Goal: Task Accomplishment & Management: Manage account settings

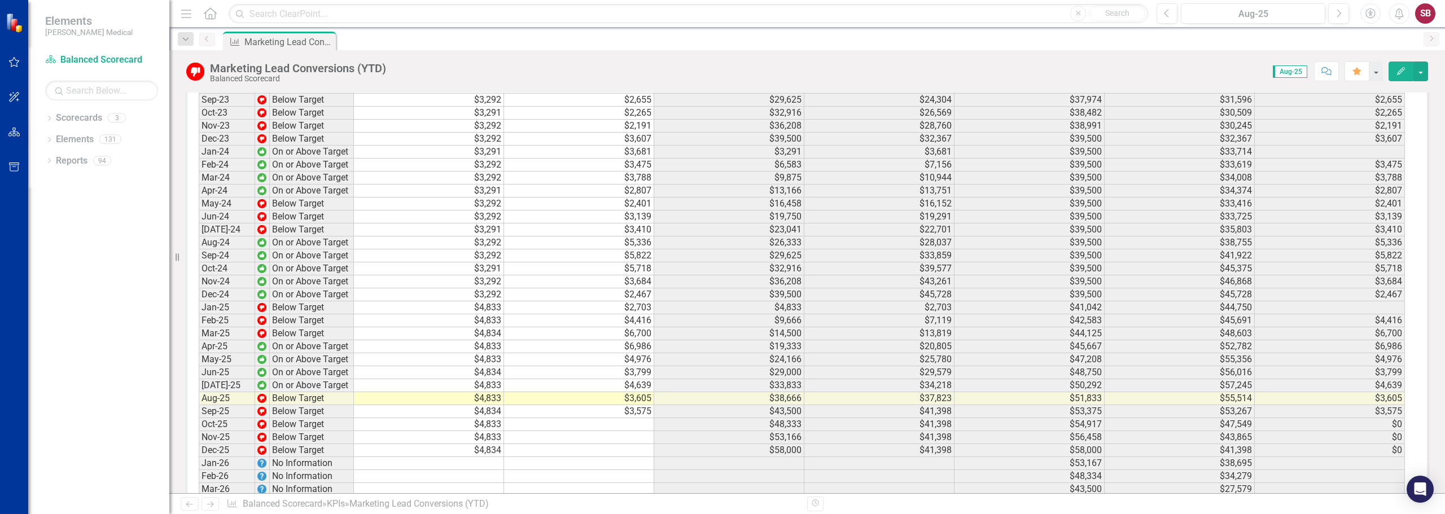
scroll to position [2089, 0]
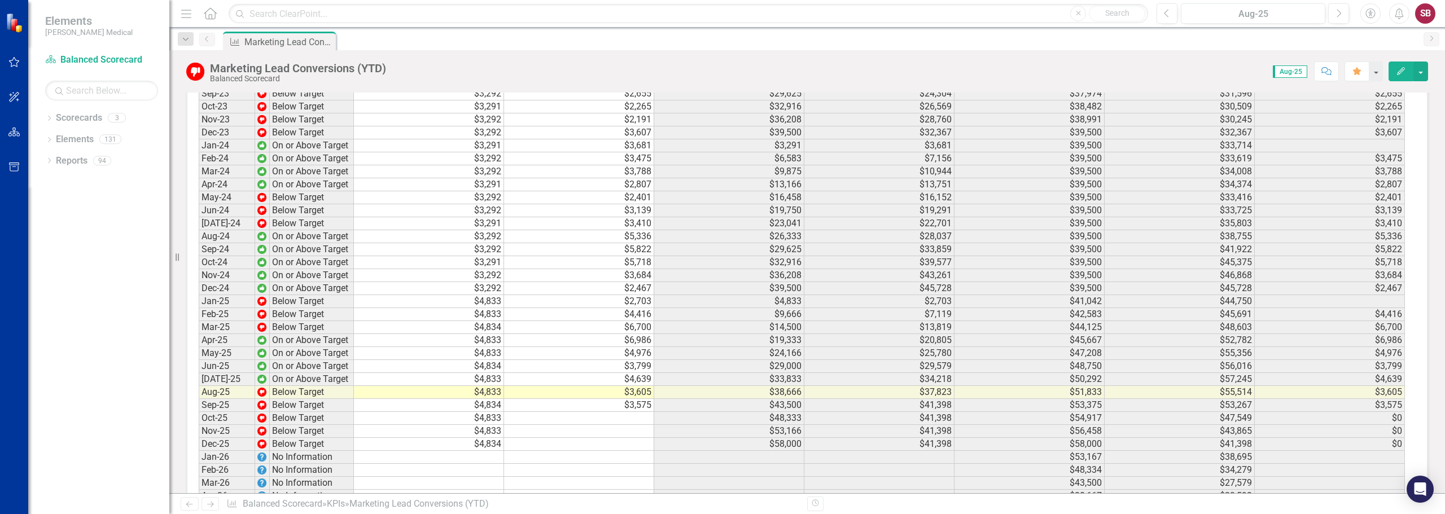
click at [615, 399] on td "$3,575" at bounding box center [579, 405] width 150 height 13
click at [634, 399] on td "$3,575" at bounding box center [579, 405] width 150 height 13
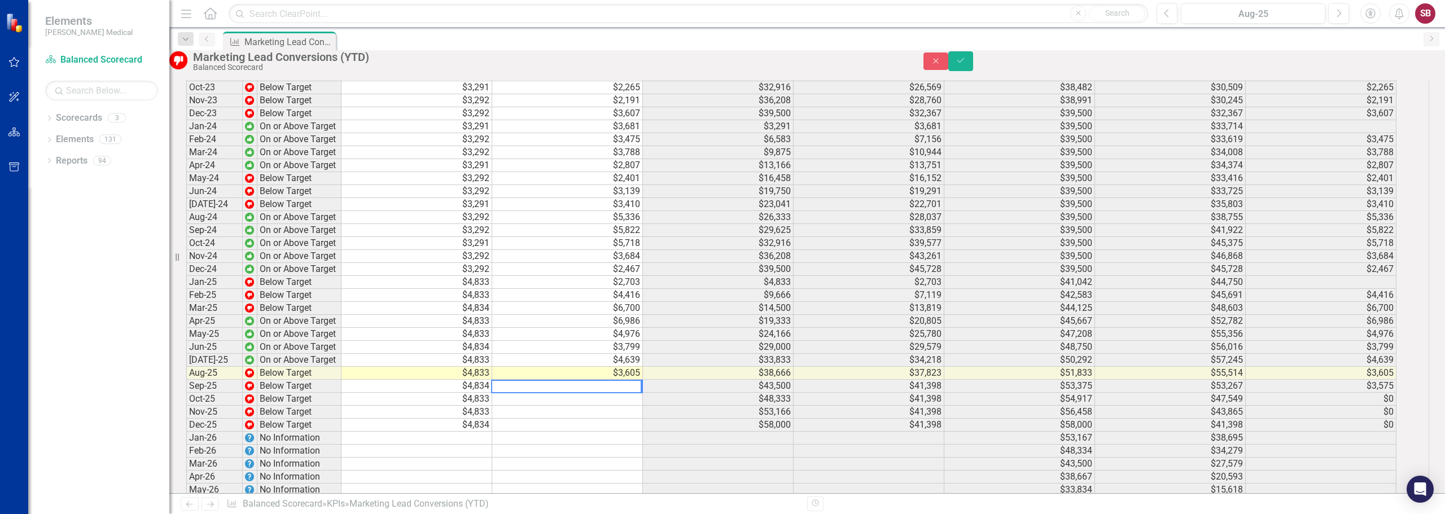
scroll to position [2090, 0]
click at [948, 70] on button "Close" at bounding box center [935, 60] width 25 height 17
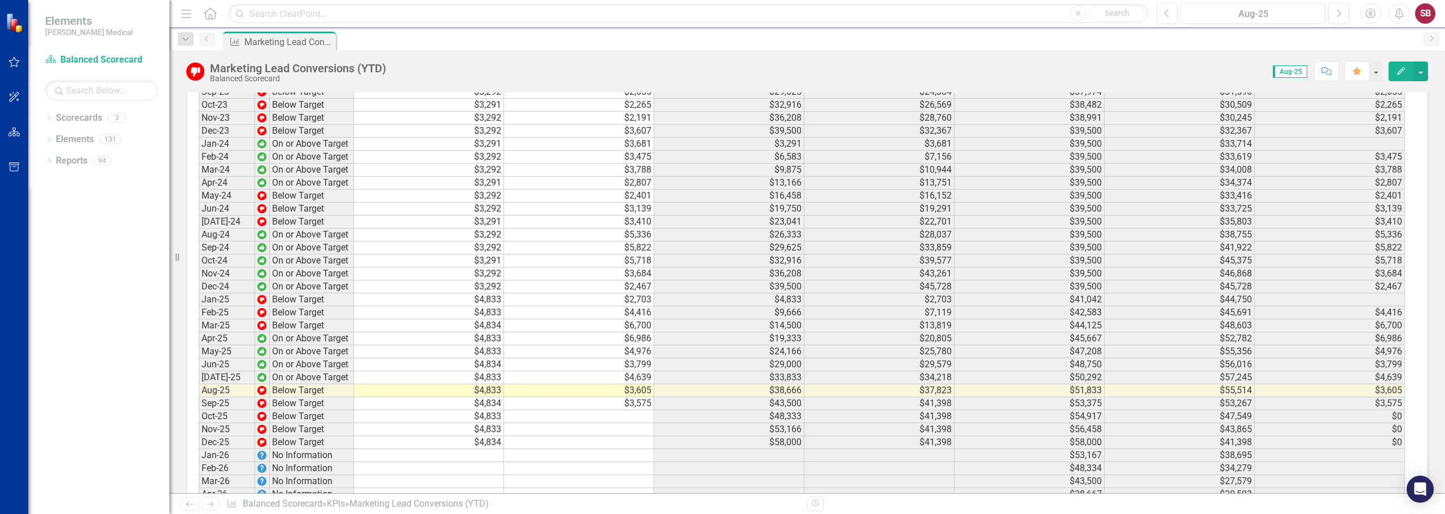
scroll to position [2089, 0]
click at [75, 57] on link "Scorecard Balanced Scorecard" at bounding box center [101, 60] width 113 height 13
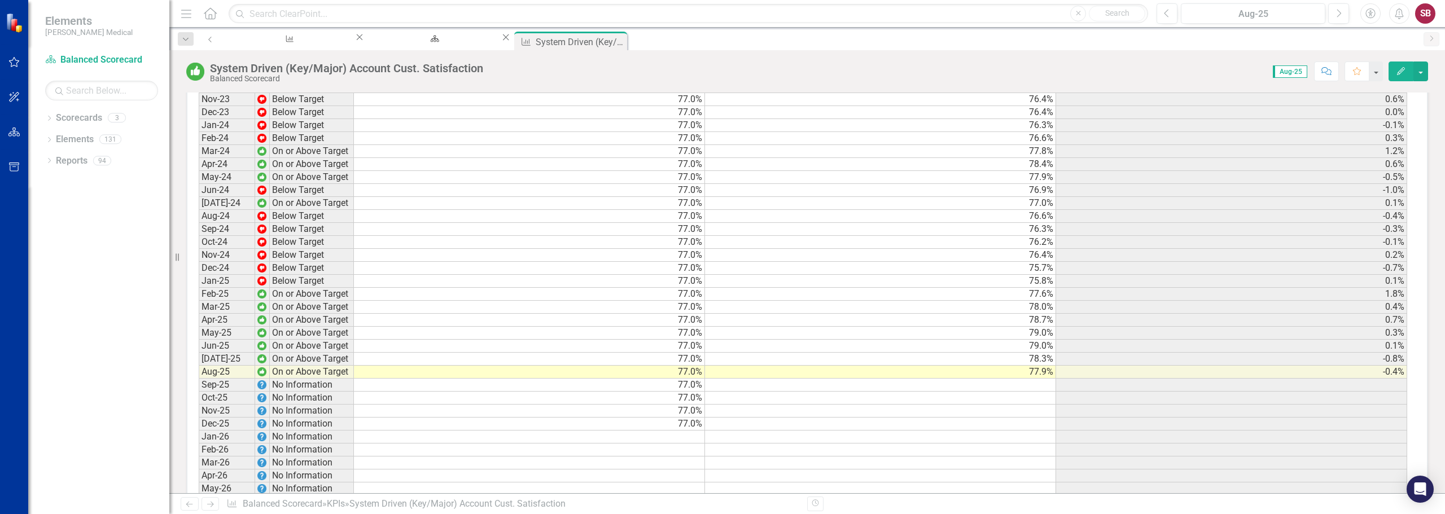
scroll to position [1346, 0]
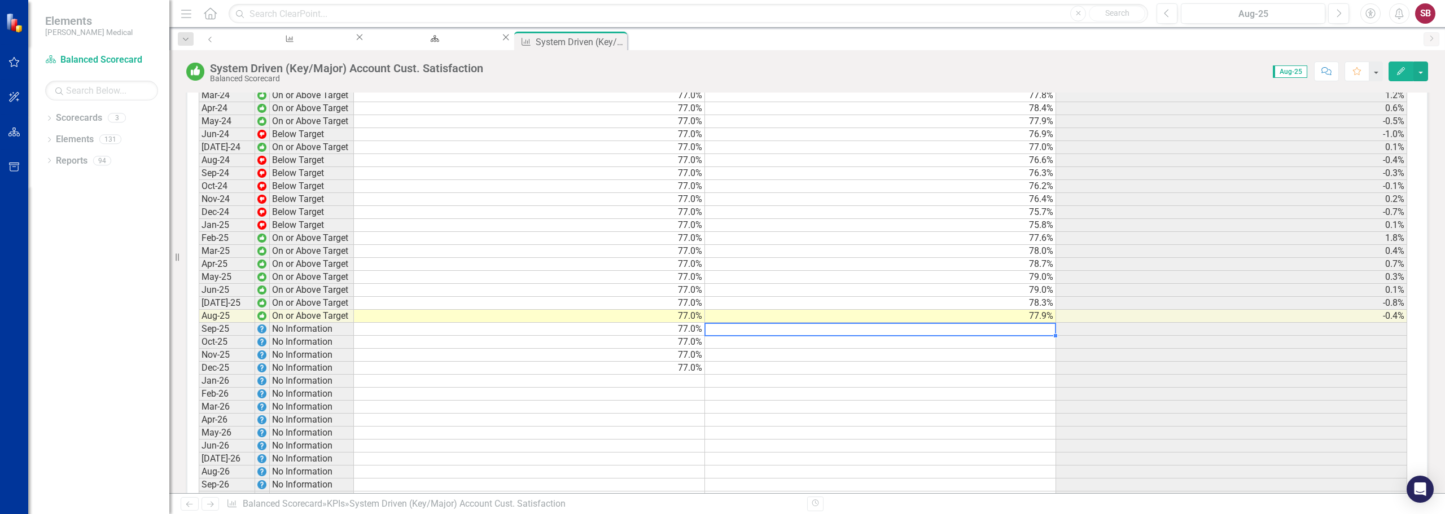
click at [199, 268] on div "Period Status Target Actual Change from Previous Month Jun-22 No Information [D…" at bounding box center [199, 167] width 0 height 728
click at [993, 323] on td at bounding box center [880, 329] width 351 height 13
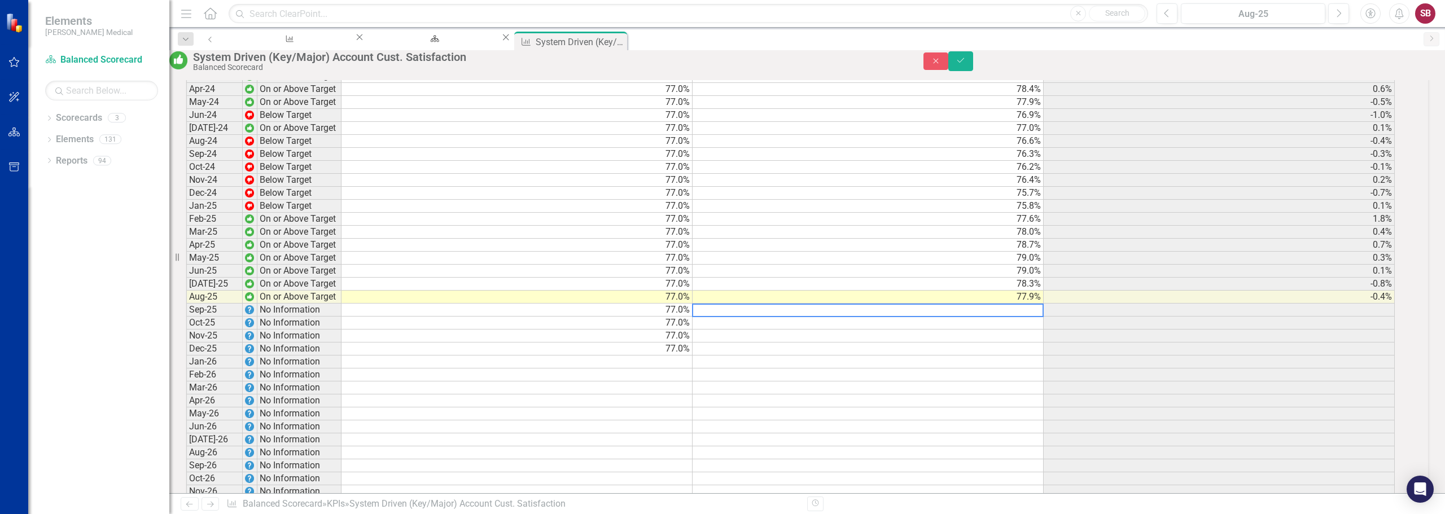
scroll to position [1347, 0]
type textarea "77.9"
click at [966, 64] on icon "Save" at bounding box center [961, 60] width 10 height 8
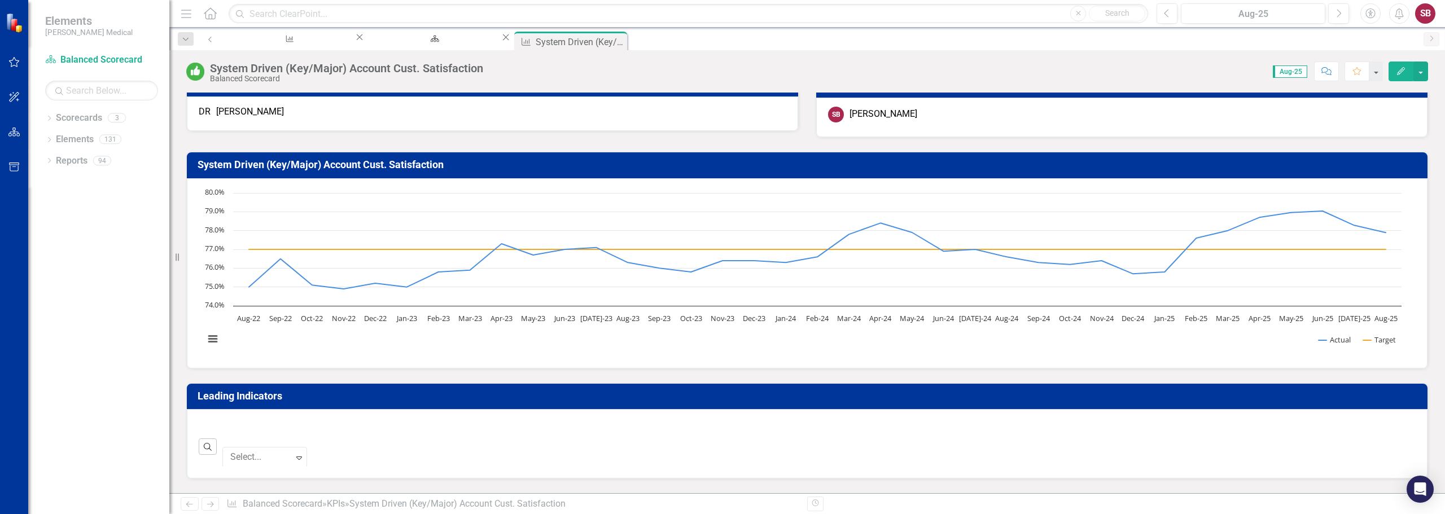
scroll to position [0, 0]
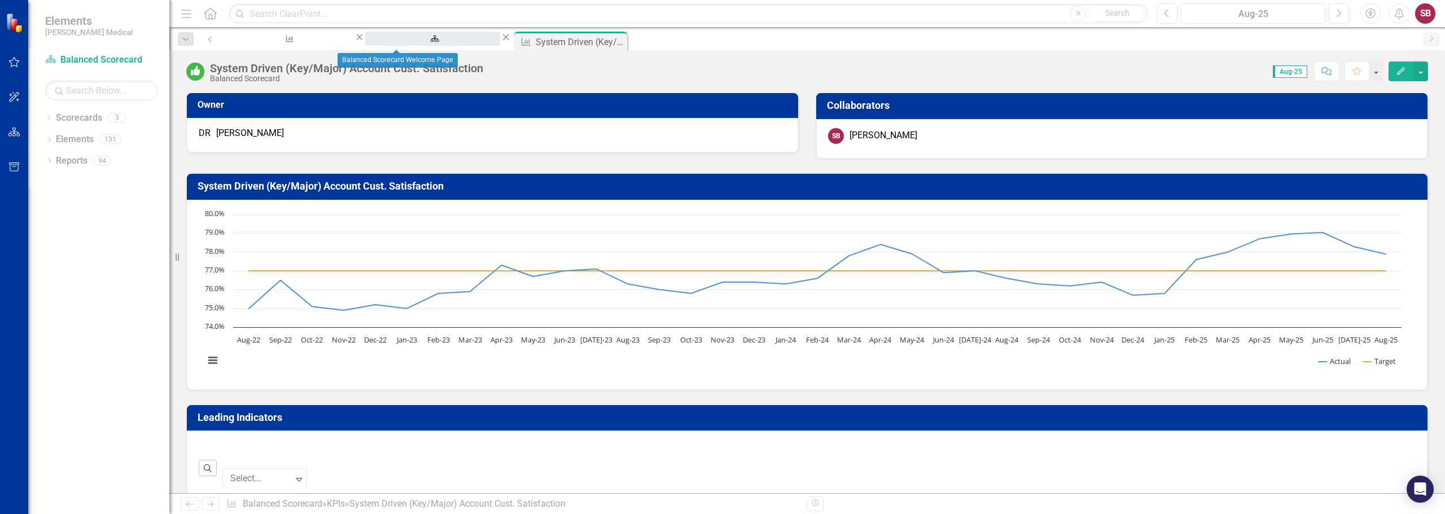
click at [419, 42] on div "Balanced Scorecard Welcome Page" at bounding box center [432, 49] width 115 height 14
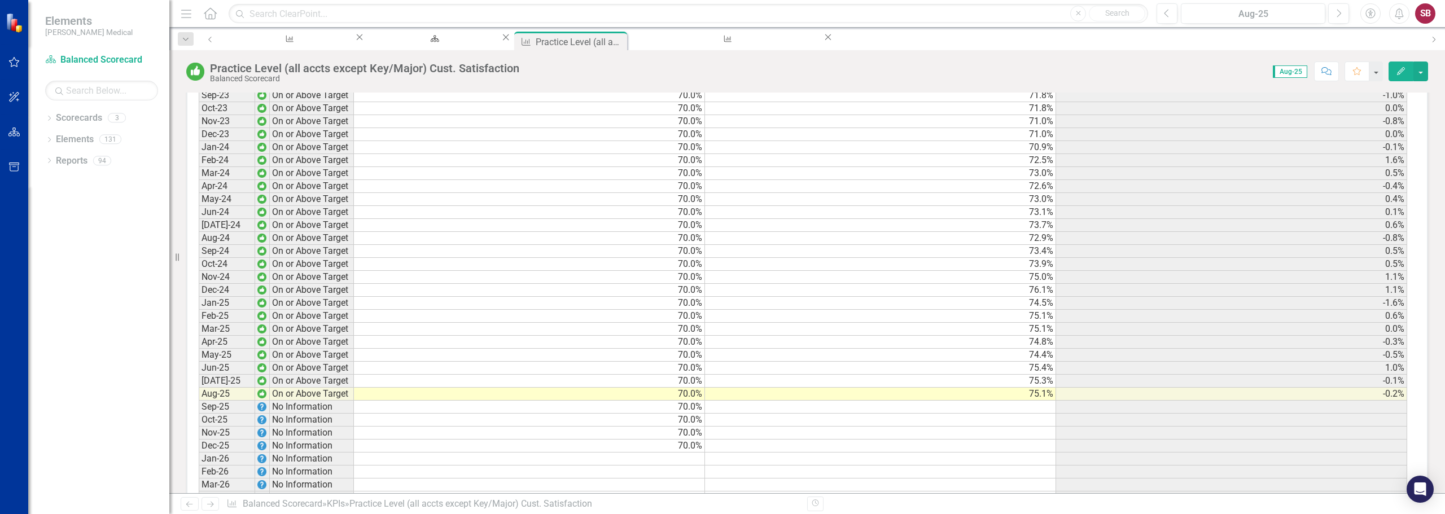
scroll to position [1295, 0]
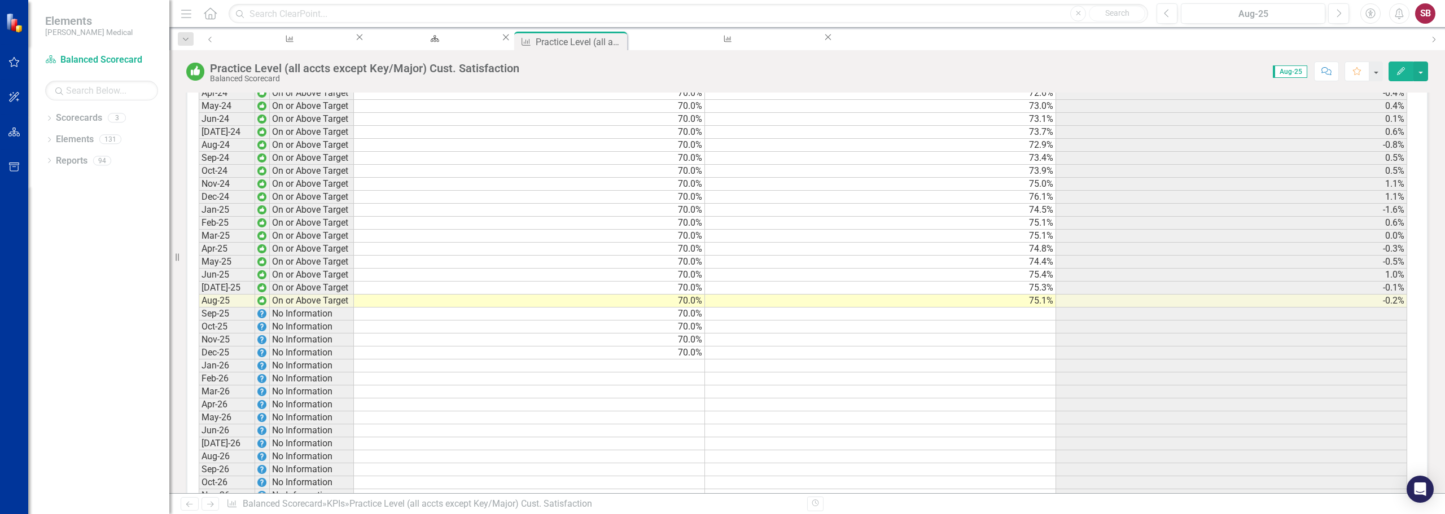
click at [939, 308] on td at bounding box center [880, 314] width 351 height 13
click at [984, 308] on td at bounding box center [880, 314] width 351 height 13
click at [979, 308] on td at bounding box center [880, 314] width 351 height 13
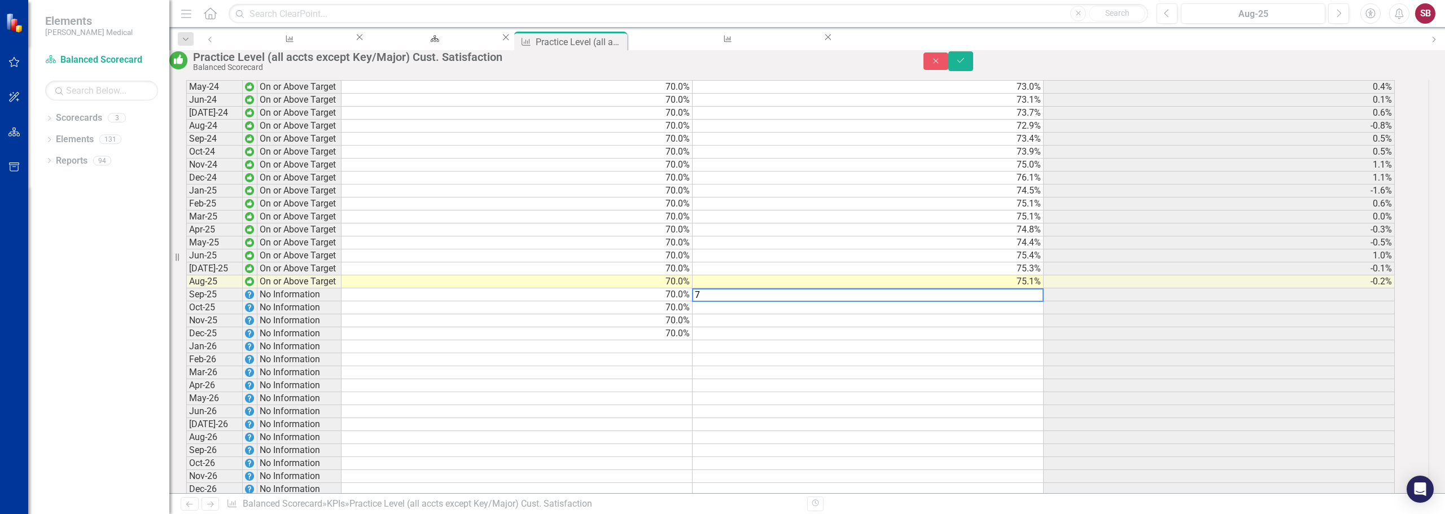
scroll to position [1296, 0]
type textarea "74.61"
click at [966, 63] on icon "Save" at bounding box center [961, 60] width 10 height 8
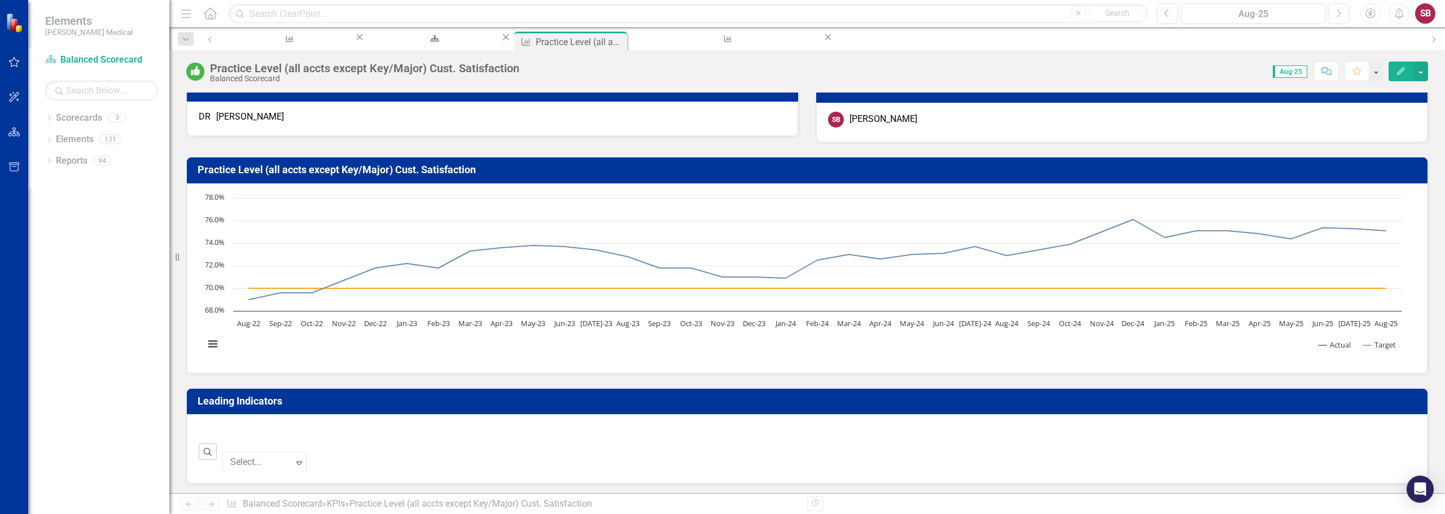
scroll to position [0, 0]
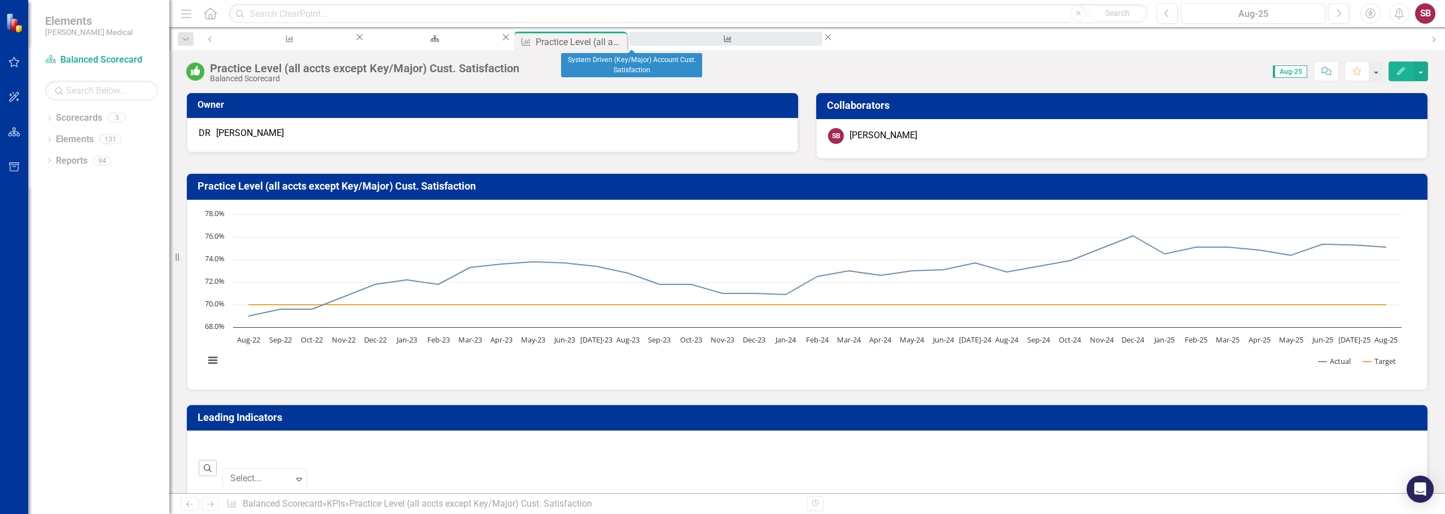
click at [640, 42] on div "System Driven (Key/Major) Account Cust. Satisfaction" at bounding box center [726, 49] width 173 height 14
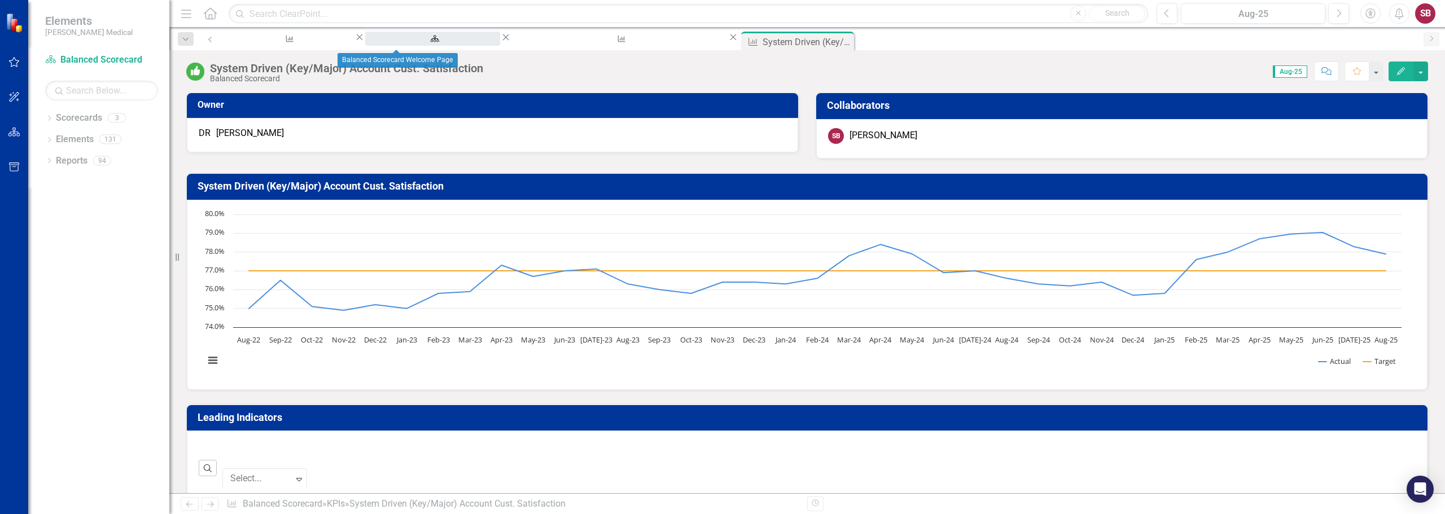
click at [415, 42] on div "Balanced Scorecard Welcome Page" at bounding box center [432, 49] width 115 height 14
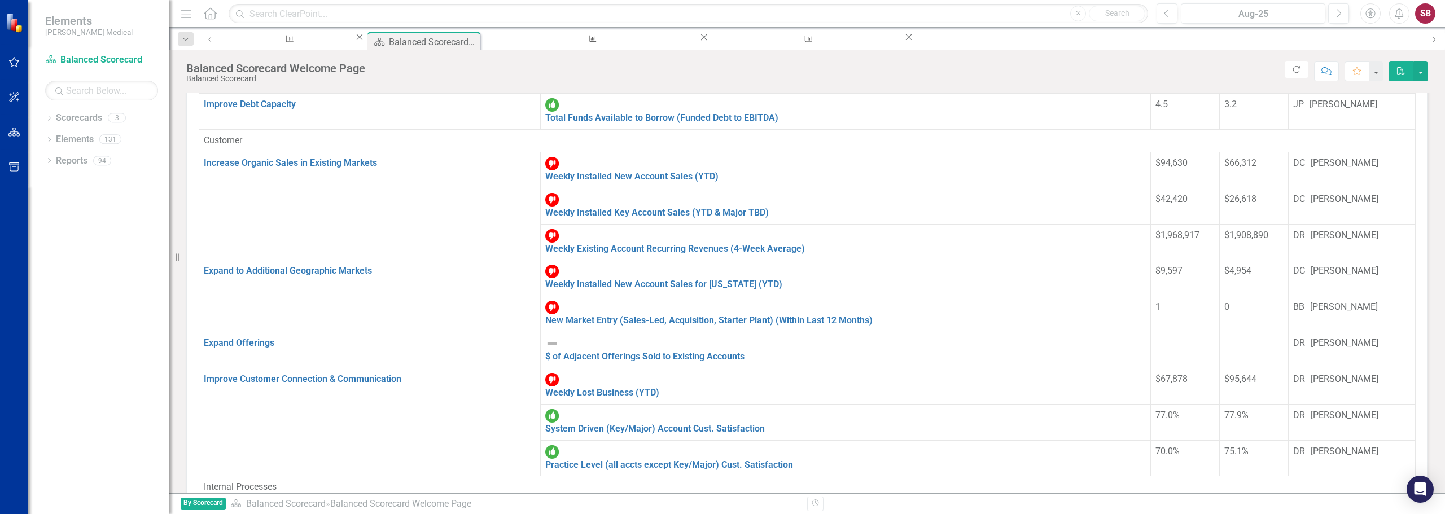
scroll to position [169, 0]
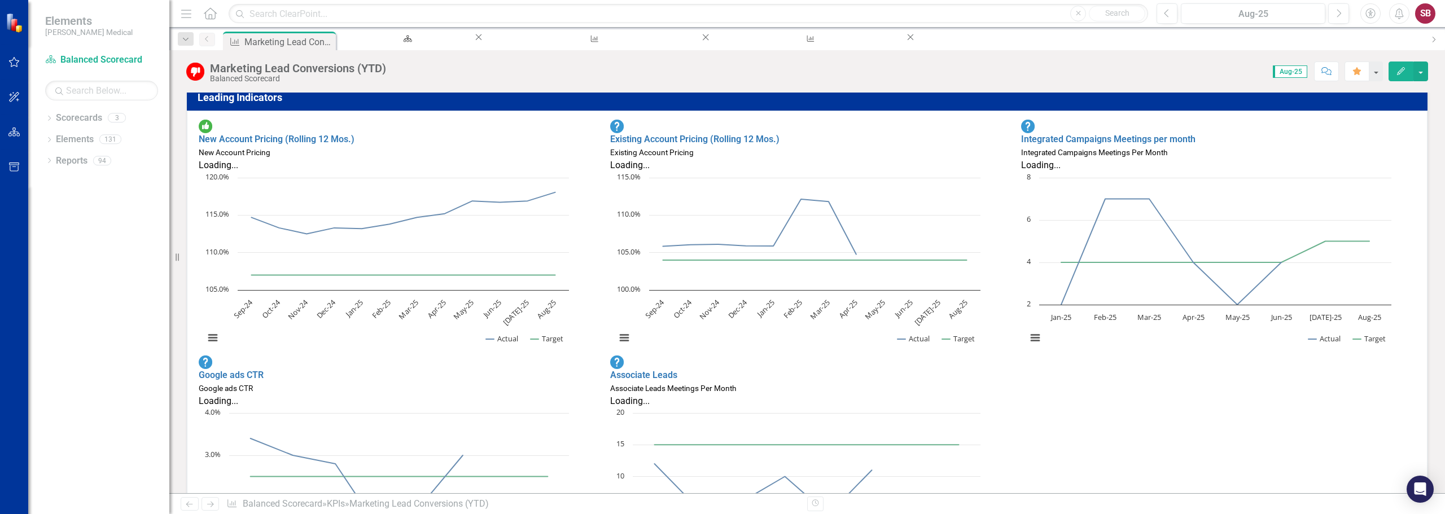
scroll to position [1, 0]
click at [996, 346] on div "Existing Account Pricing (Rolling 12 Mos.) Existing Account Pricing Loading... …" at bounding box center [807, 237] width 411 height 236
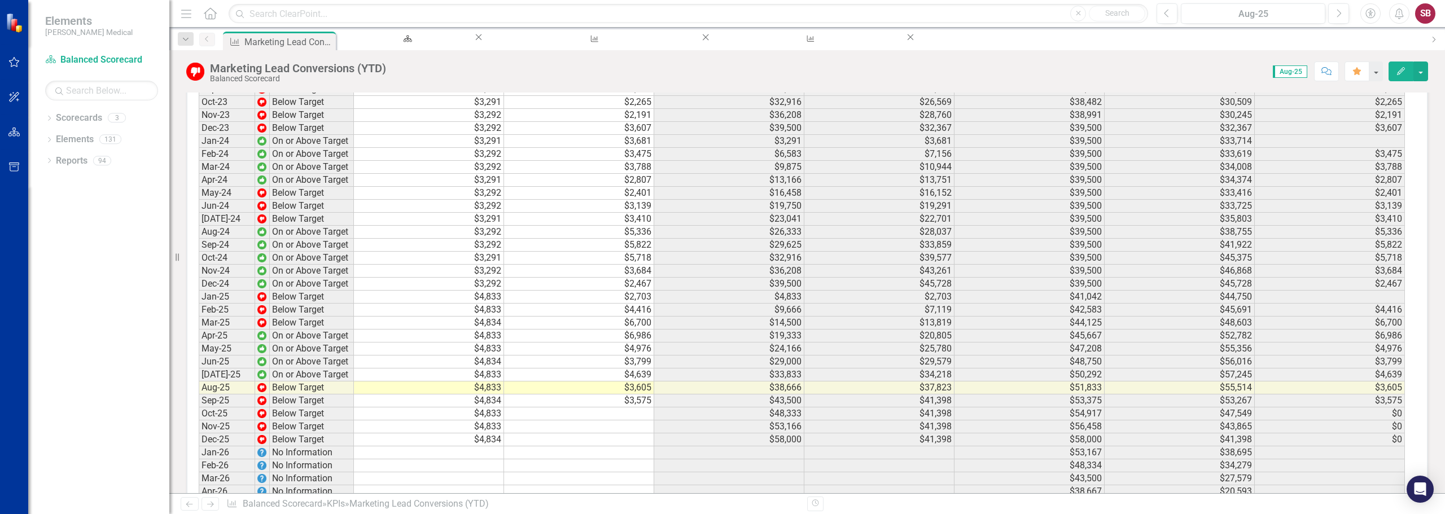
scroll to position [2129, 0]
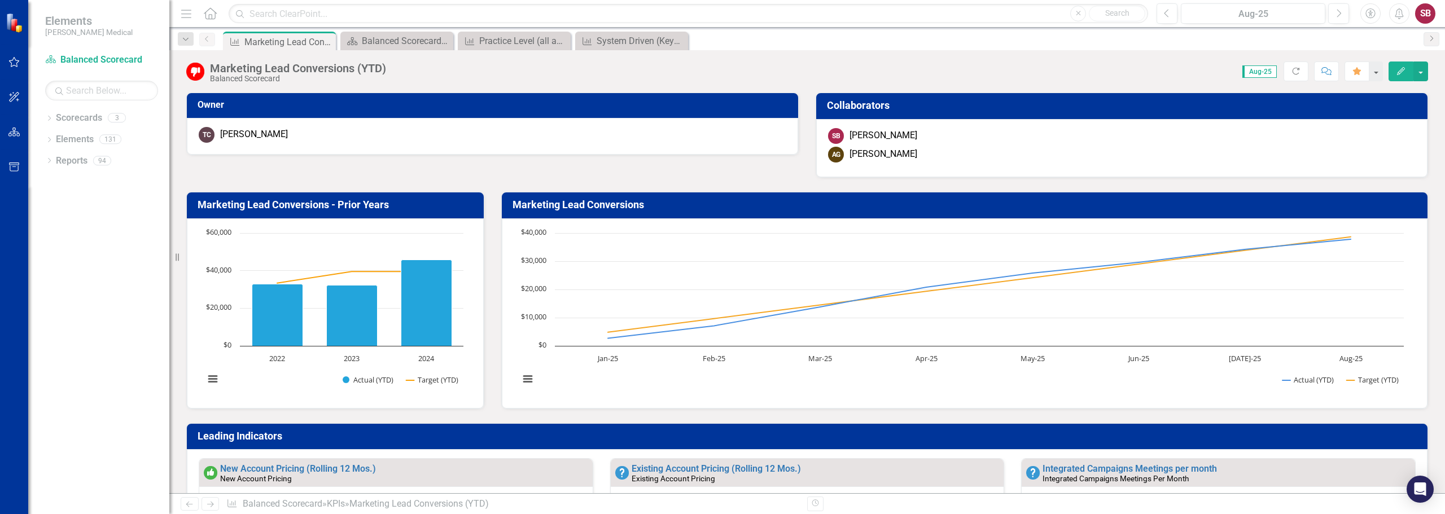
scroll to position [1, 0]
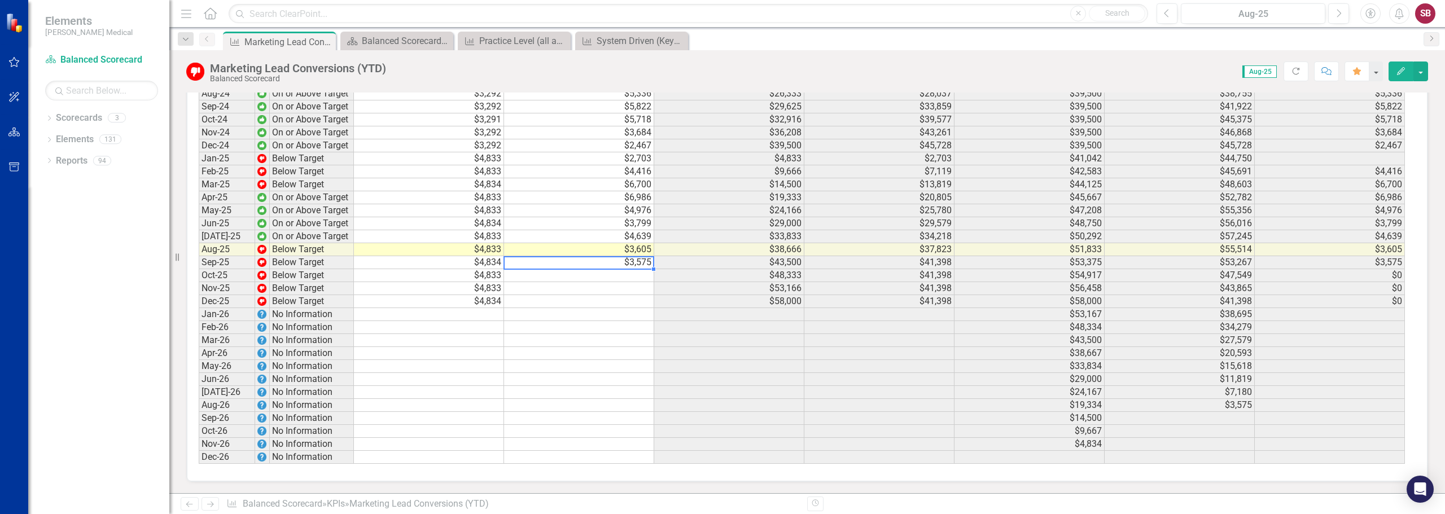
click at [587, 265] on td "$3,575" at bounding box center [579, 262] width 150 height 13
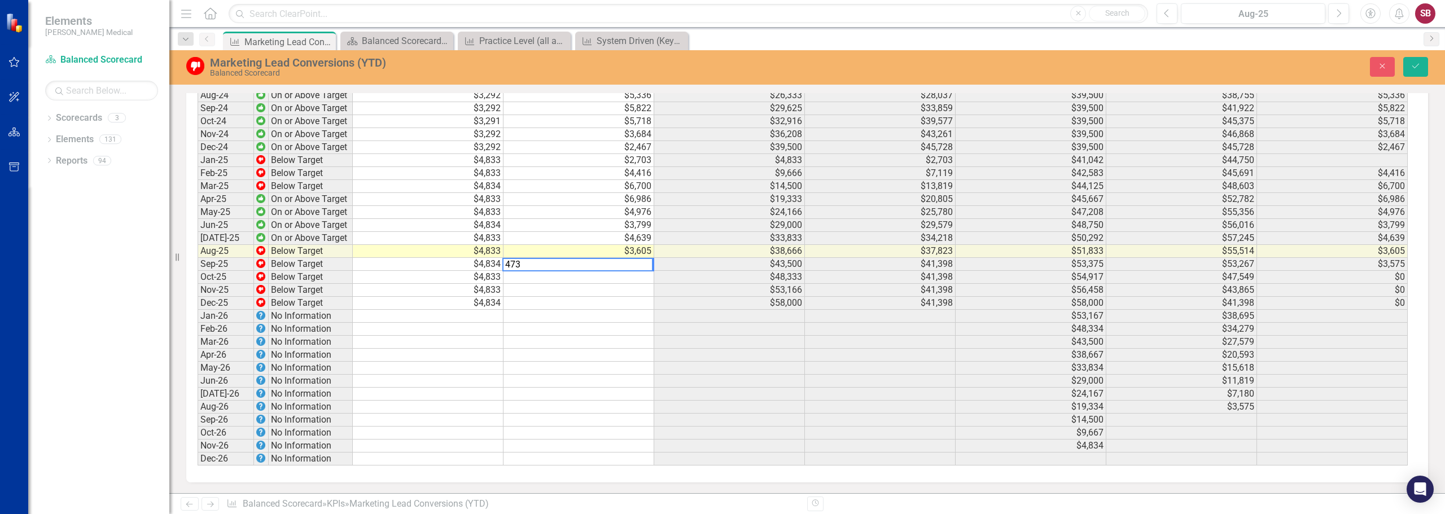
scroll to position [2130, 0]
type textarea "4736"
click at [818, 35] on div "KPI Marketing Lead Conversions (YTD) Pin Close Scorecard Balanced Scorecard Wel…" at bounding box center [819, 41] width 1197 height 18
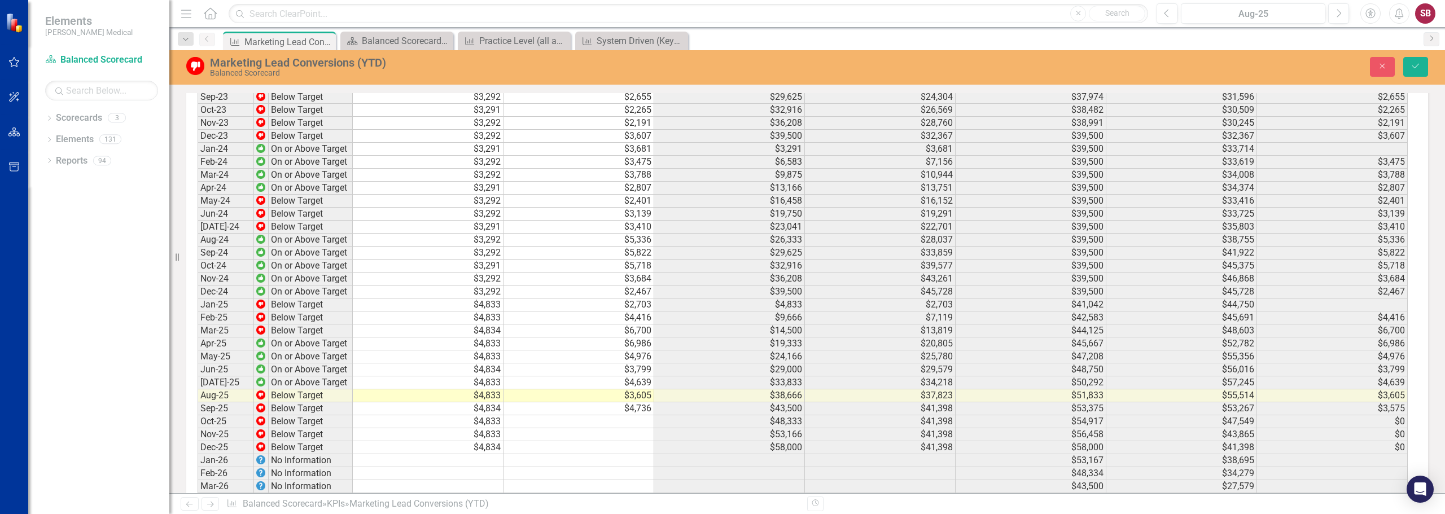
scroll to position [2017, 0]
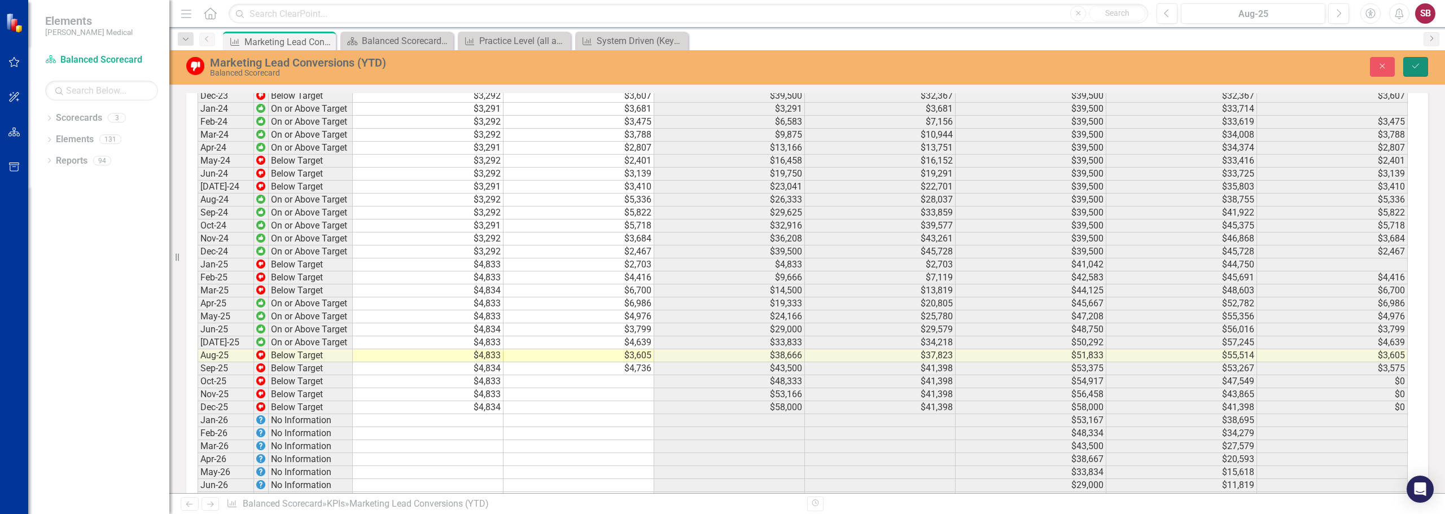
click at [1417, 64] on icon "Save" at bounding box center [1416, 66] width 10 height 8
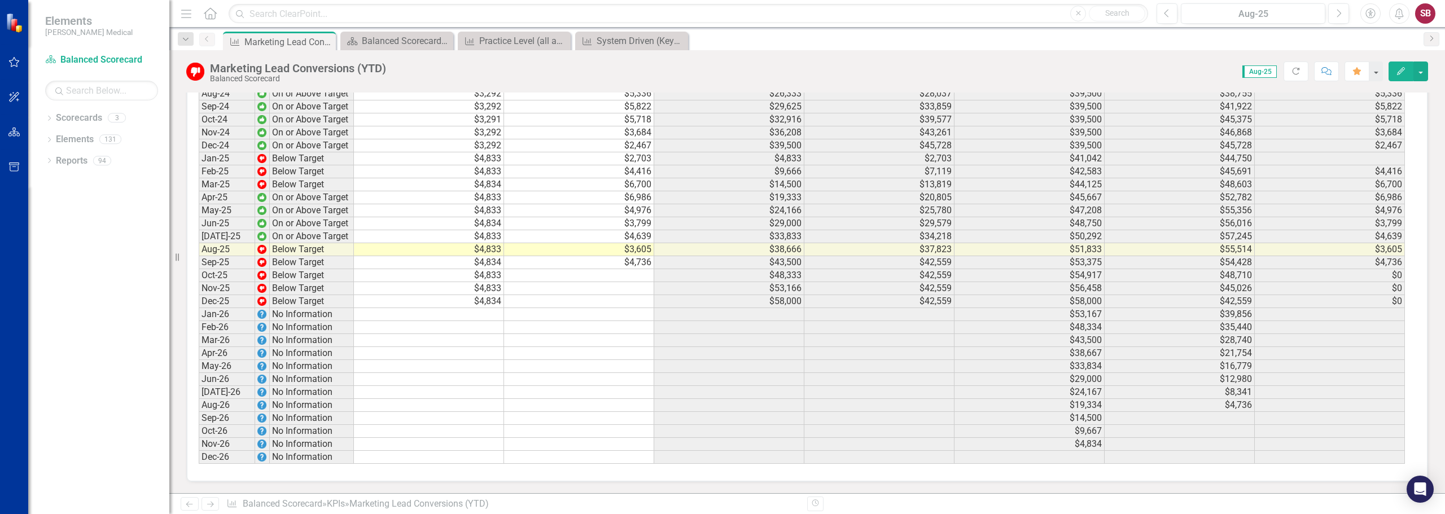
scroll to position [2129, 0]
